Goal: Check status: Check status

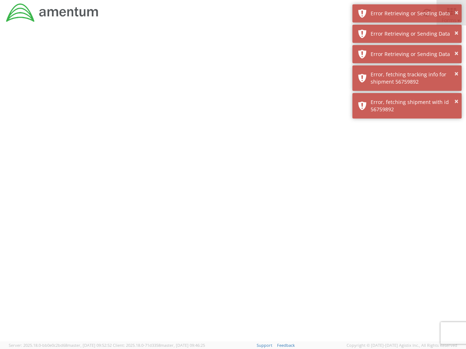
click at [233, 187] on div at bounding box center [233, 183] width 466 height 316
click at [407, 13] on div "Error Retrieving or Sending Data" at bounding box center [413, 13] width 86 height 7
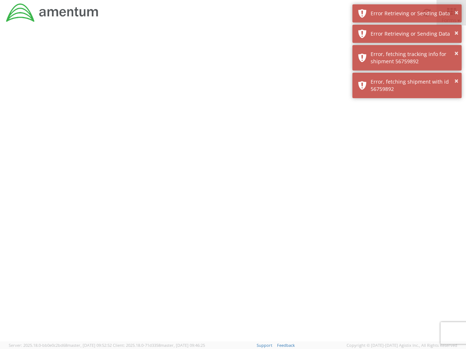
click at [407, 34] on div "Error Retrieving or Sending Data" at bounding box center [413, 33] width 86 height 7
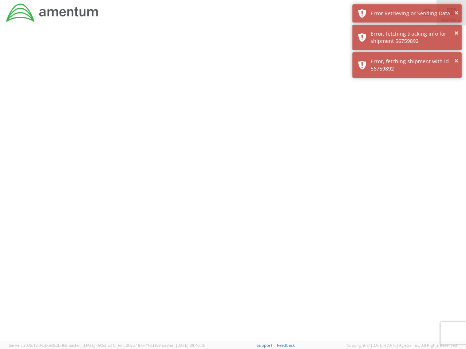
click at [407, 54] on div "× Error, fetching shipment with id 56759892" at bounding box center [406, 64] width 109 height 25
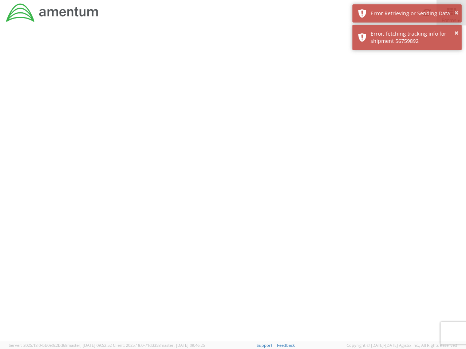
click at [407, 78] on div at bounding box center [233, 183] width 466 height 316
click at [407, 106] on div at bounding box center [233, 183] width 466 height 316
